Goal: Obtain resource: Obtain resource

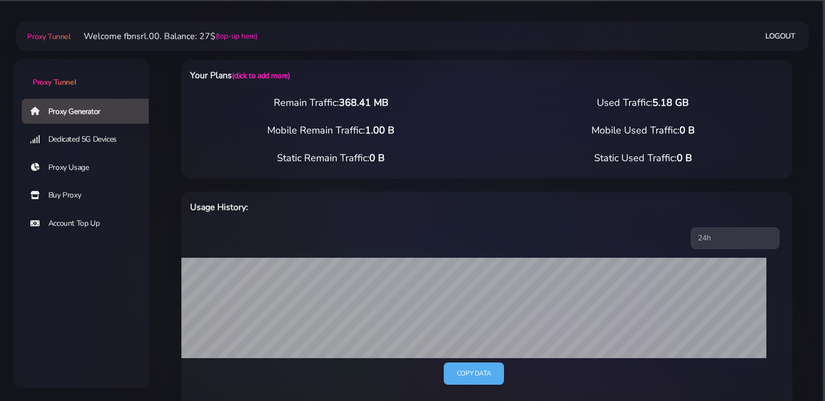
select select "static"
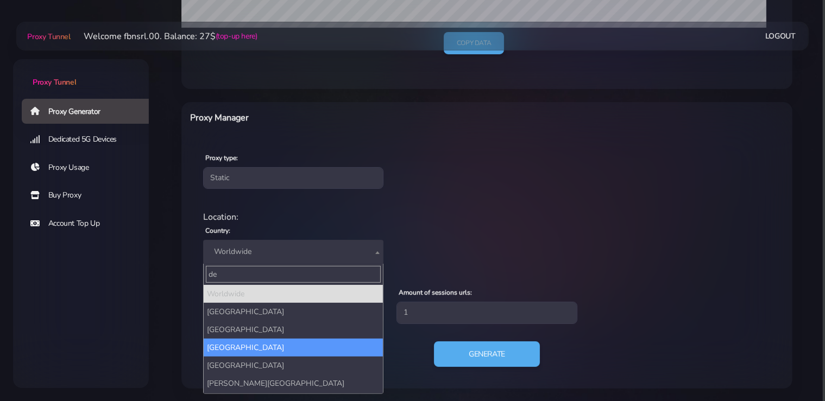
type input "de"
select select "DK"
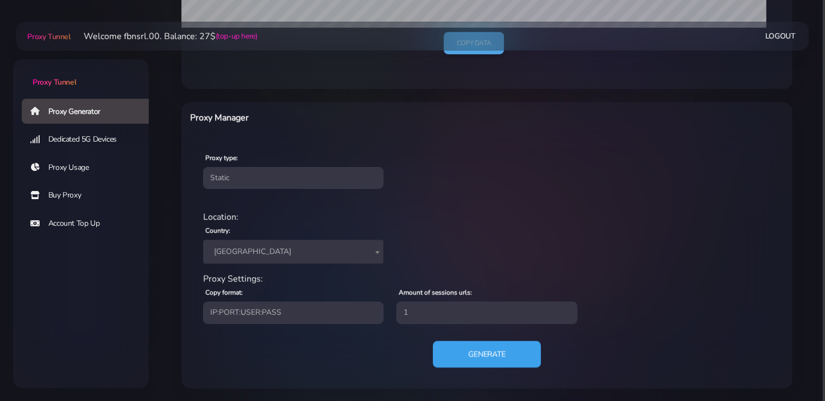
click at [487, 353] on button "Generate" at bounding box center [487, 354] width 108 height 27
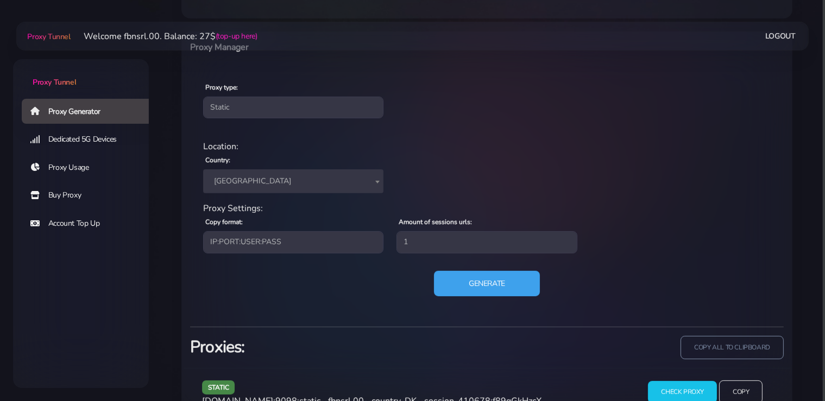
scroll to position [437, 0]
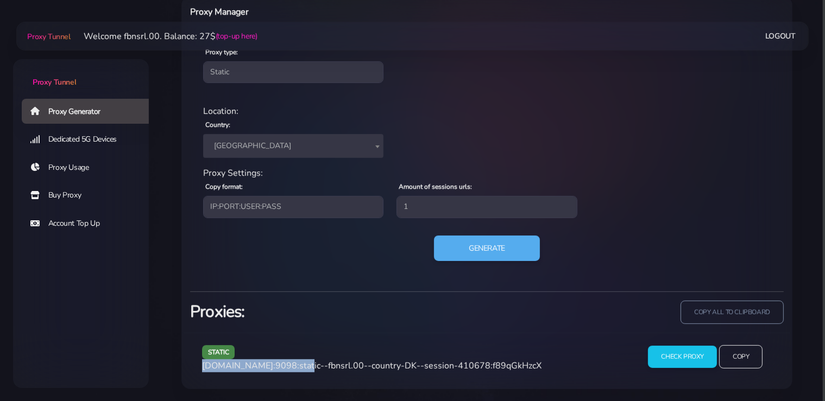
drag, startPoint x: 297, startPoint y: 364, endPoint x: 285, endPoint y: 395, distance: 33.7
click at [201, 368] on div "static [DOMAIN_NAME]:9098:static--fbnsrl.00--country-DK--session-410678:f89qGkH…" at bounding box center [414, 361] width 437 height 32
copy span "[DOMAIN_NAME]:9098"
click at [474, 366] on span "[DOMAIN_NAME]:9098:static--fbnsrl.00--country-DK--session-410678:f89qGkHzcX" at bounding box center [372, 366] width 340 height 12
click at [491, 364] on span "[DOMAIN_NAME]:9098:static--fbnsrl.00--country-DK--session-410678:f89qGkHzcX" at bounding box center [372, 366] width 340 height 12
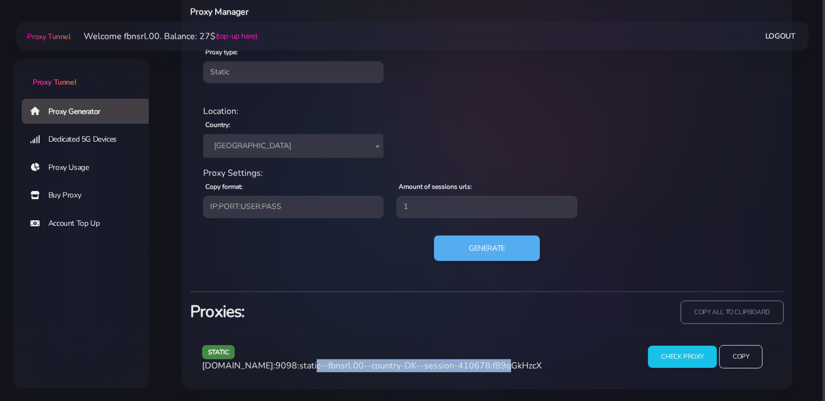
drag, startPoint x: 487, startPoint y: 364, endPoint x: 300, endPoint y: 367, distance: 186.3
click at [300, 367] on span "[DOMAIN_NAME]:9098:static--fbnsrl.00--country-DK--session-410678:f89qGkHzcX" at bounding box center [372, 366] width 340 height 12
copy span "static--fbnsrl.00--country-DK--session-410678"
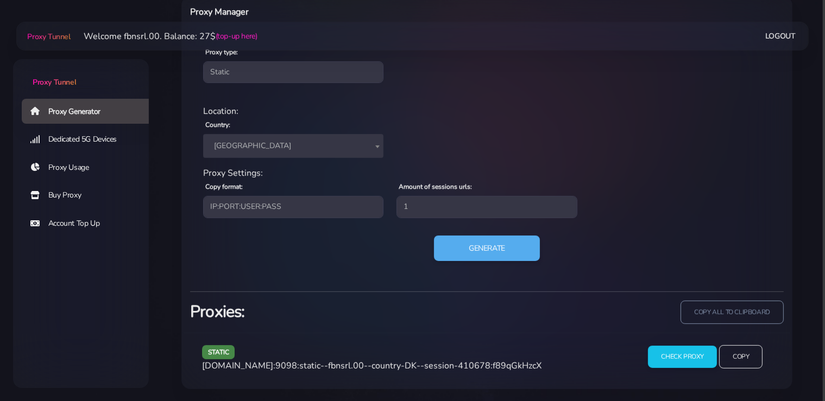
click at [508, 363] on span "[DOMAIN_NAME]:9098:static--fbnsrl.00--country-DK--session-410678:f89qGkHzcX" at bounding box center [372, 366] width 340 height 12
copy span "f89qGkHzcX"
